Goal: Find specific page/section: Find specific page/section

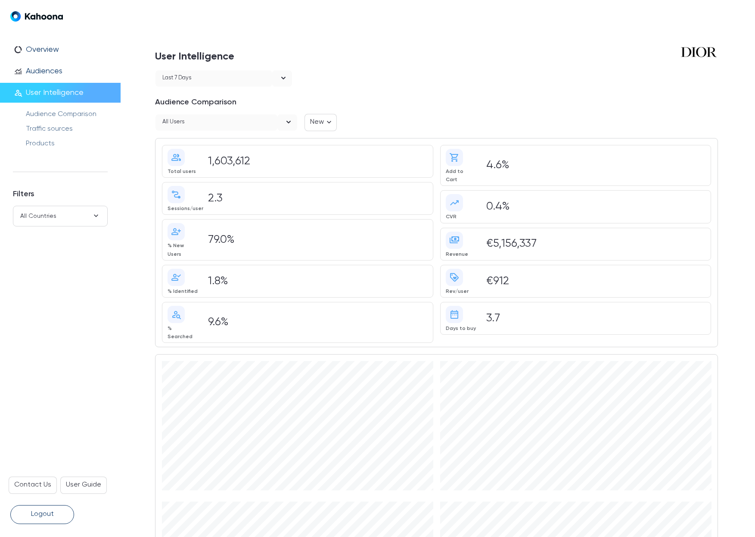
scroll to position [603, 0]
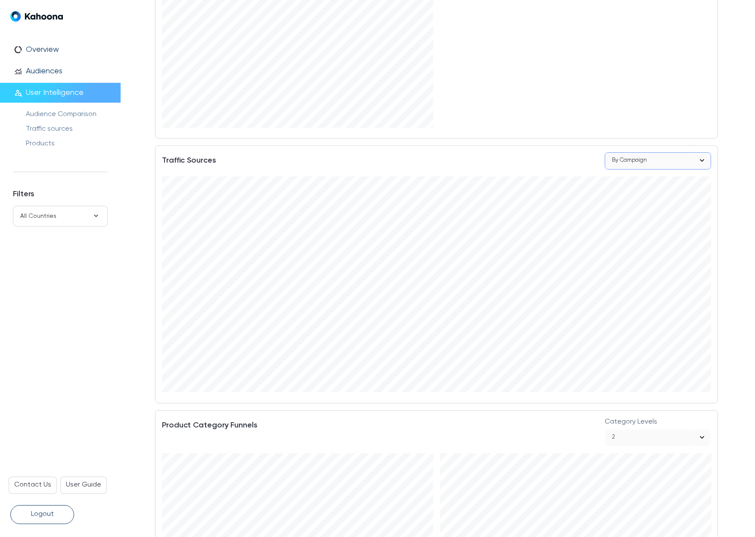
click at [630, 153] on div "By Campaign" at bounding box center [648, 161] width 86 height 16
click at [631, 166] on li "By Channel" at bounding box center [658, 160] width 106 height 17
click at [649, 153] on div "By Channel" at bounding box center [648, 161] width 86 height 16
click at [629, 194] on div "By Campaign" at bounding box center [658, 194] width 93 height 11
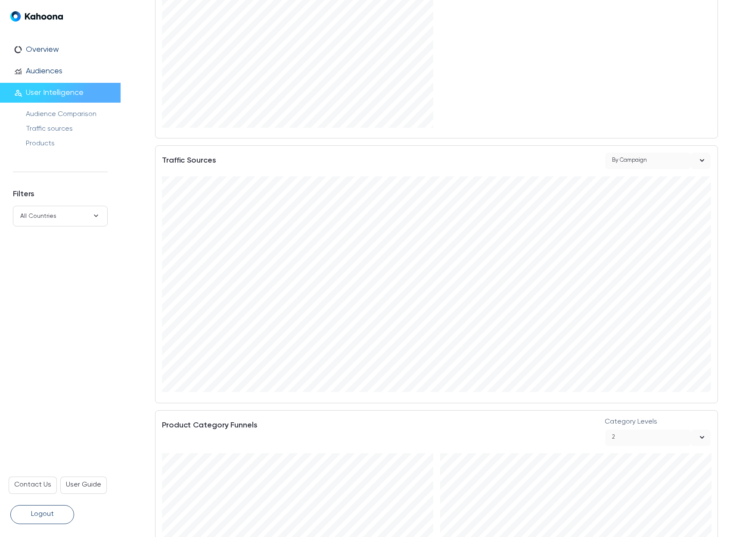
click at [635, 155] on div "By Campaign" at bounding box center [629, 161] width 35 height 12
click at [631, 162] on div "By Channel" at bounding box center [658, 160] width 93 height 11
click at [711, 272] on html "Organic Google All users 348,754" at bounding box center [436, 283] width 549 height 215
click at [697, 392] on html "Organic Google All users 348,754" at bounding box center [436, 283] width 549 height 215
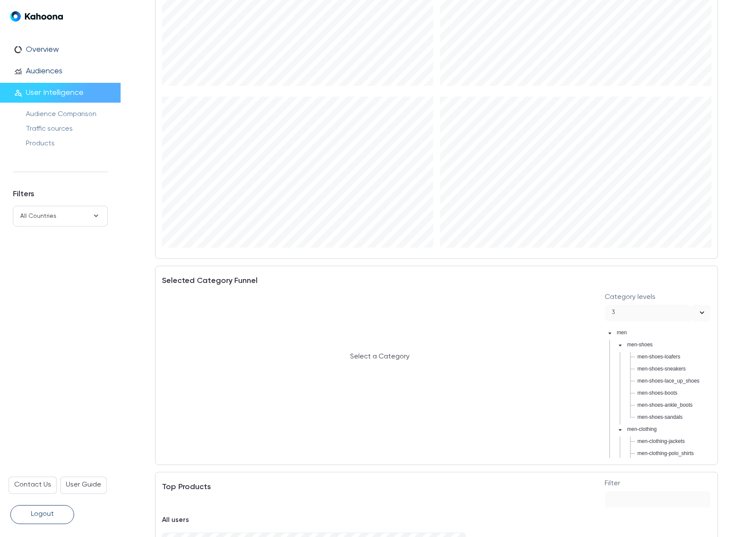
scroll to position [1164, 0]
click at [662, 363] on span "men-shoes-sneakers" at bounding box center [662, 366] width 48 height 6
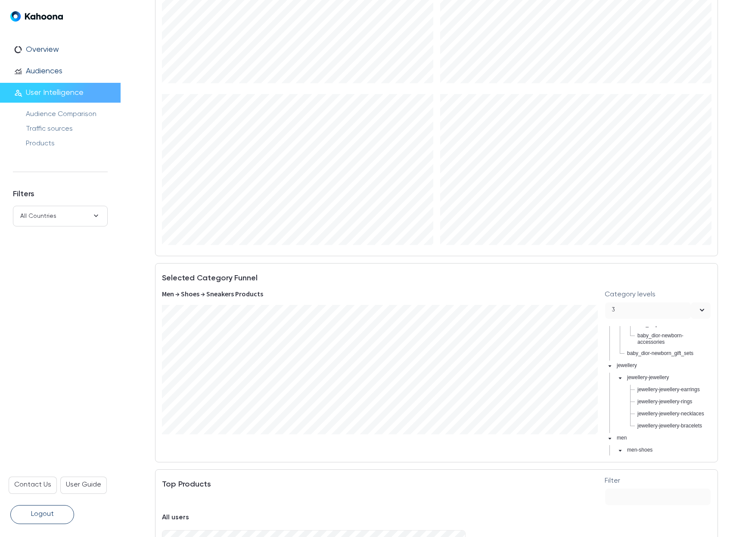
scroll to position [464, 0]
click at [669, 302] on div "3" at bounding box center [648, 310] width 86 height 16
click at [629, 322] on div "2" at bounding box center [658, 325] width 93 height 11
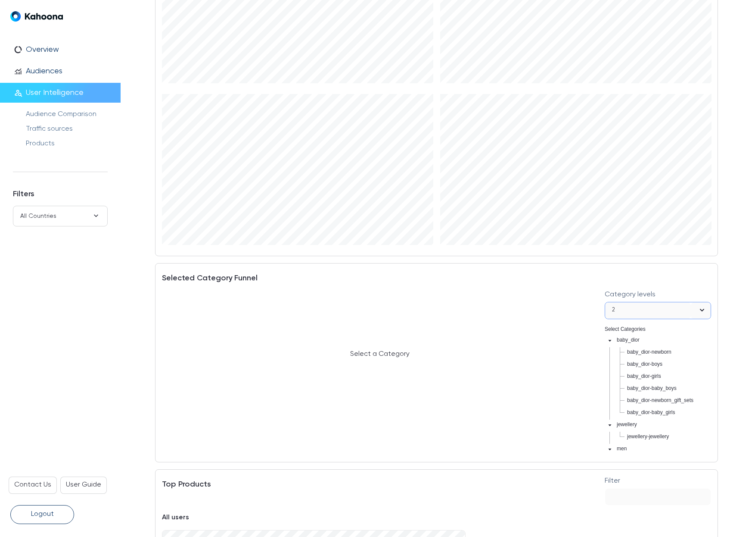
scroll to position [0, 0]
click at [610, 339] on icon "caret-down" at bounding box center [610, 340] width 3 height 2
click at [610, 339] on icon "caret-down" at bounding box center [610, 340] width 2 height 3
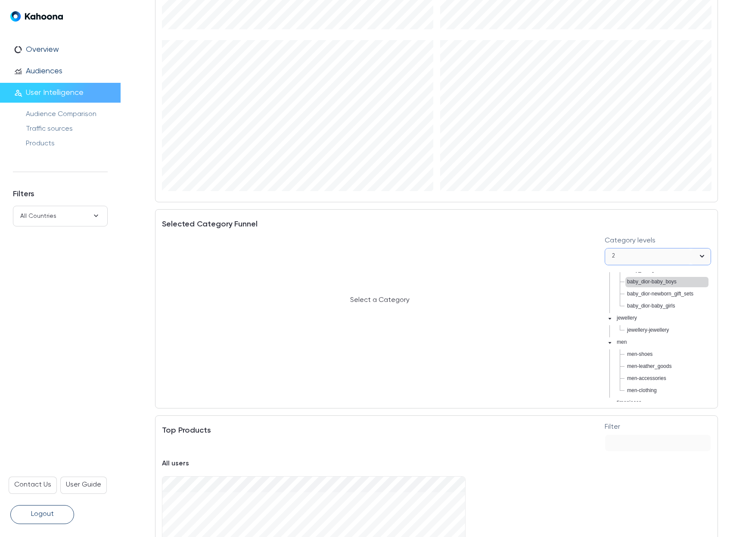
scroll to position [101, 0]
click at [623, 293] on span "men" at bounding box center [622, 293] width 10 height 6
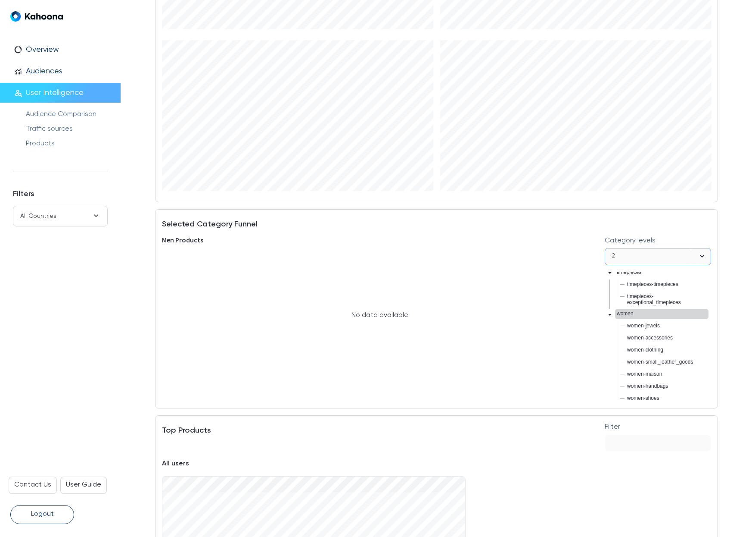
scroll to position [190, 0]
click at [647, 317] on span "women-jewels" at bounding box center [643, 318] width 33 height 6
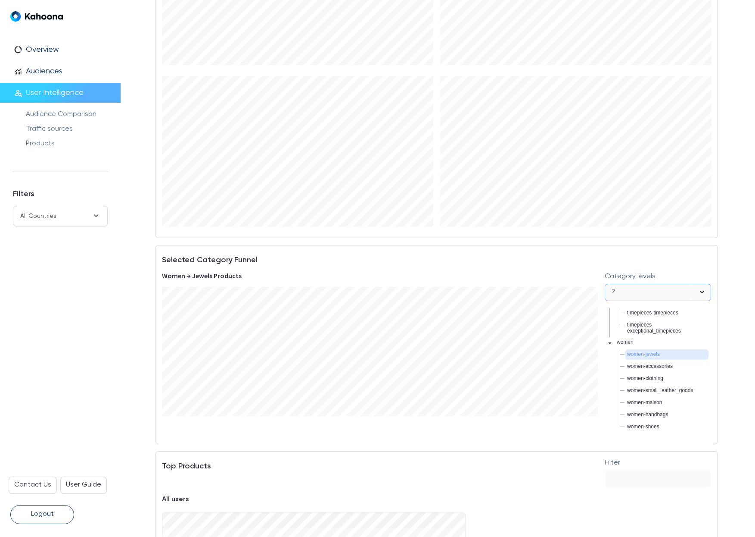
click at [632, 284] on div "2" at bounding box center [648, 292] width 86 height 16
click at [618, 291] on div "1" at bounding box center [658, 290] width 93 height 11
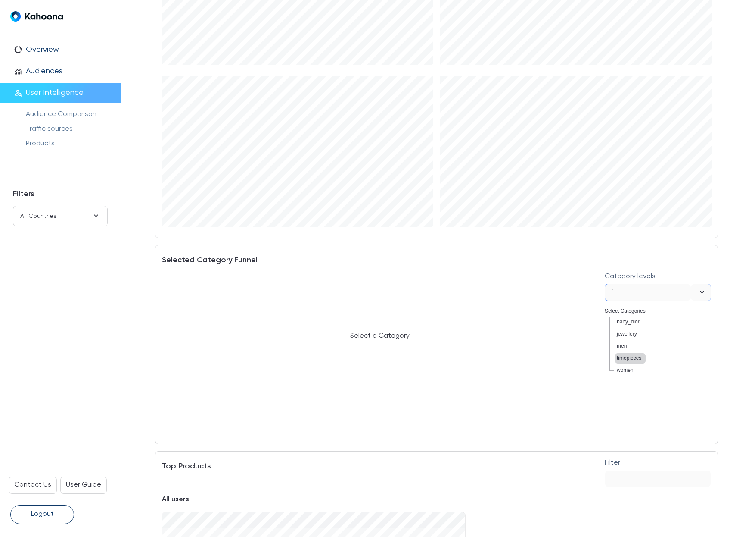
scroll to position [0, 0]
click at [623, 370] on span "women" at bounding box center [625, 369] width 17 height 6
click at [624, 358] on span "timepieces" at bounding box center [629, 357] width 25 height 6
click at [624, 346] on span "men" at bounding box center [622, 345] width 10 height 6
